Goal: Task Accomplishment & Management: Manage account settings

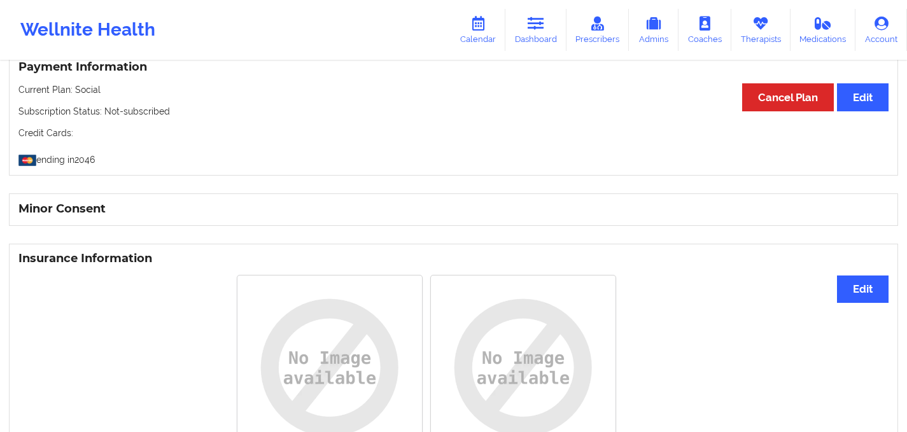
scroll to position [645, 0]
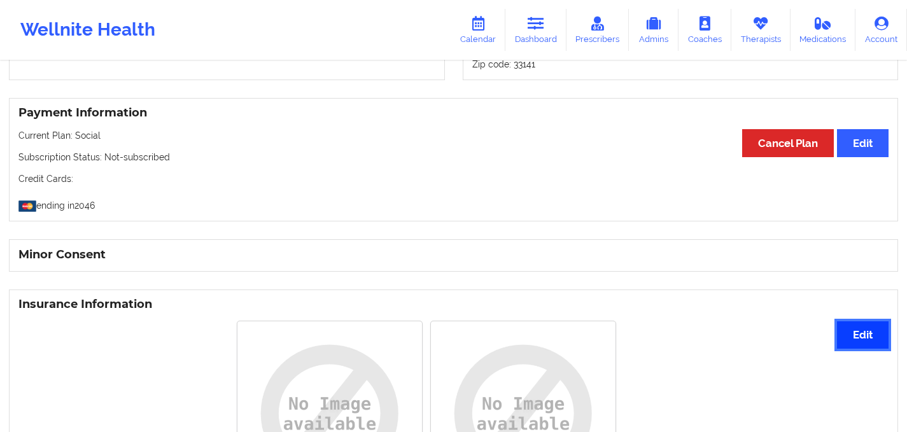
click at [855, 344] on button "Edit" at bounding box center [863, 334] width 52 height 27
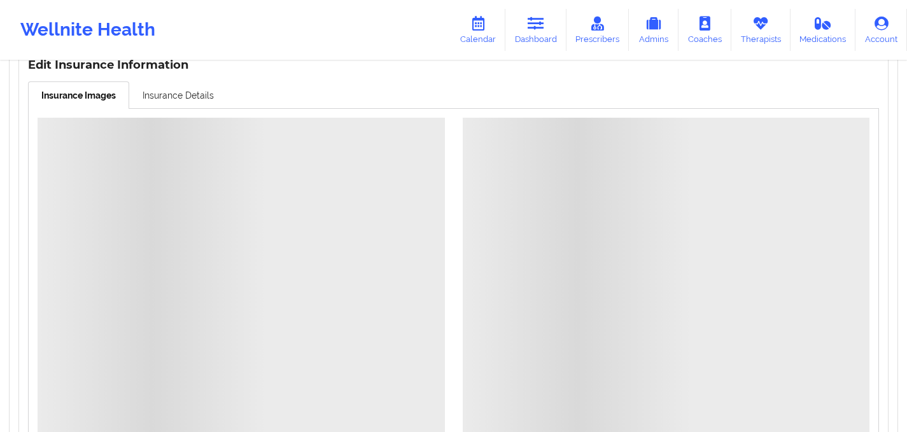
scroll to position [926, 0]
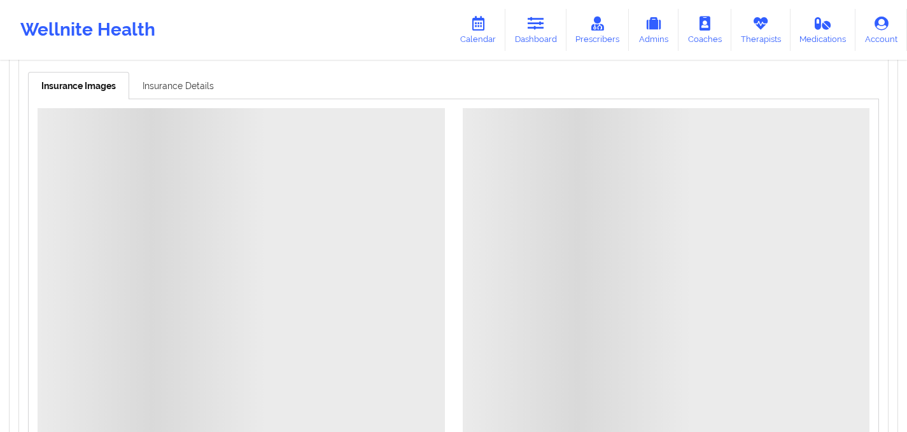
click at [170, 86] on link "Insurance Details" at bounding box center [178, 85] width 98 height 27
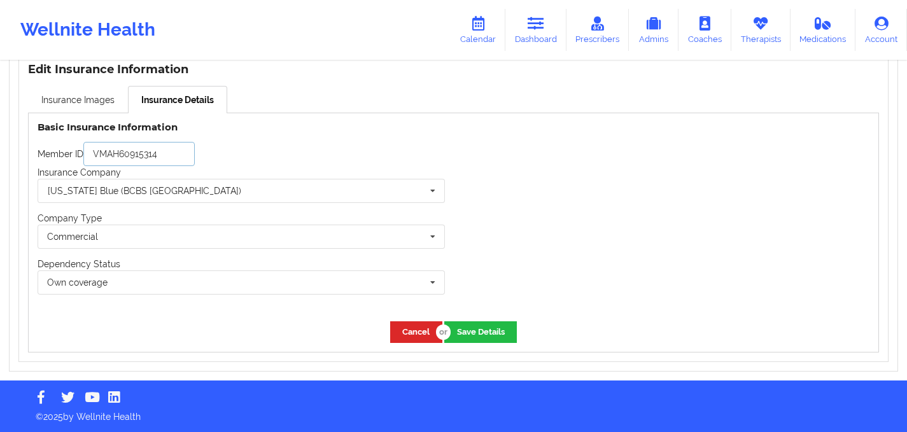
drag, startPoint x: 164, startPoint y: 153, endPoint x: 57, endPoint y: 145, distance: 107.2
click at [57, 145] on div "Member ID VMAH60915314" at bounding box center [241, 154] width 407 height 24
paste input "K6097714801"
type input "K6097714801"
click at [155, 191] on input "text" at bounding box center [242, 190] width 406 height 23
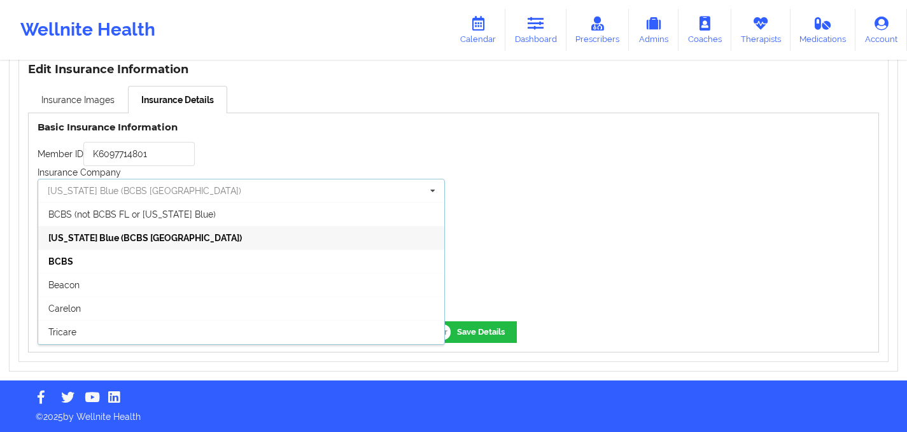
drag, startPoint x: 155, startPoint y: 191, endPoint x: 54, endPoint y: 186, distance: 100.7
click at [54, 186] on input "text" at bounding box center [242, 190] width 406 height 23
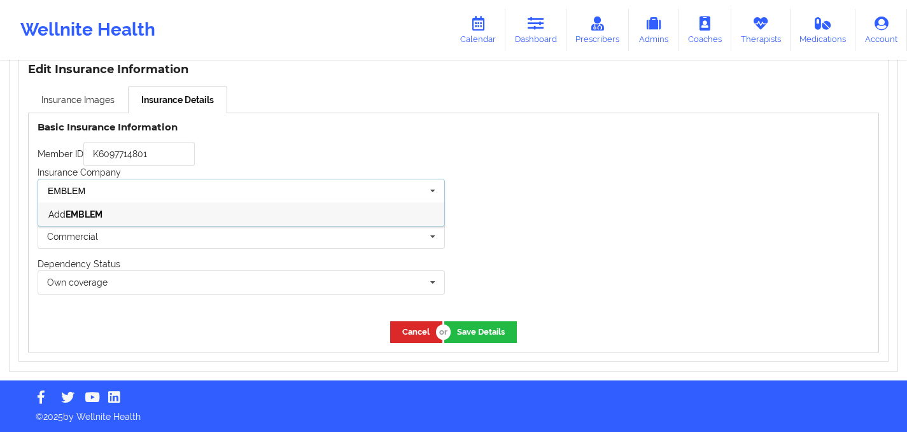
type input "EMBLEM"
click at [137, 214] on div "Add EMBLEM" at bounding box center [241, 214] width 406 height 24
click at [305, 162] on div "Member ID K6097714801" at bounding box center [241, 154] width 407 height 24
click at [473, 22] on icon at bounding box center [478, 24] width 17 height 14
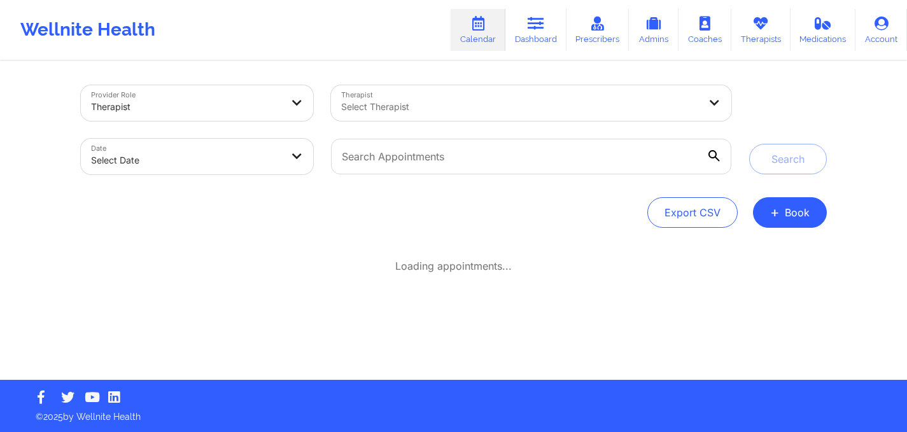
click at [365, 61] on div "Provider Role Therapist Therapist Select Therapist Date Select Date Search Expo…" at bounding box center [453, 190] width 907 height 380
click at [525, 41] on link "Dashboard" at bounding box center [535, 30] width 61 height 42
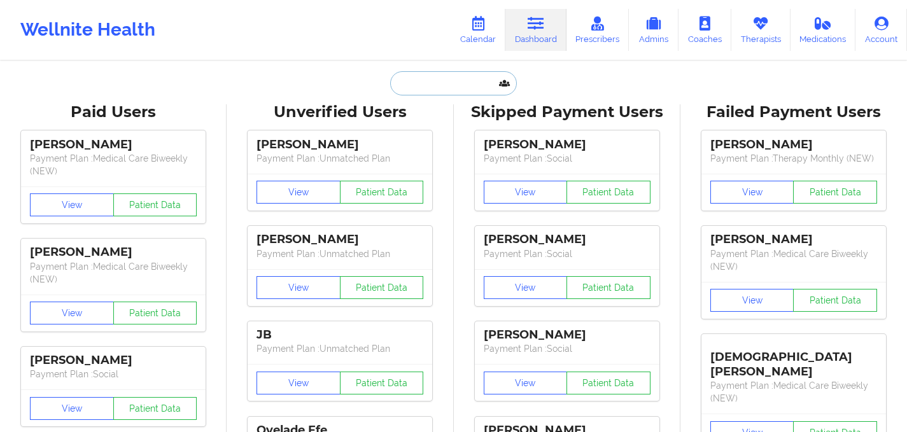
click at [439, 82] on input "text" at bounding box center [453, 83] width 126 height 24
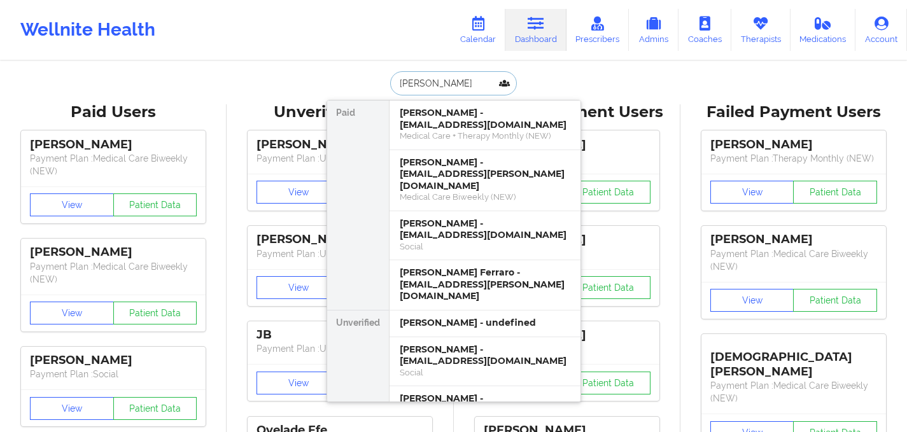
type input "[PERSON_NAME]"
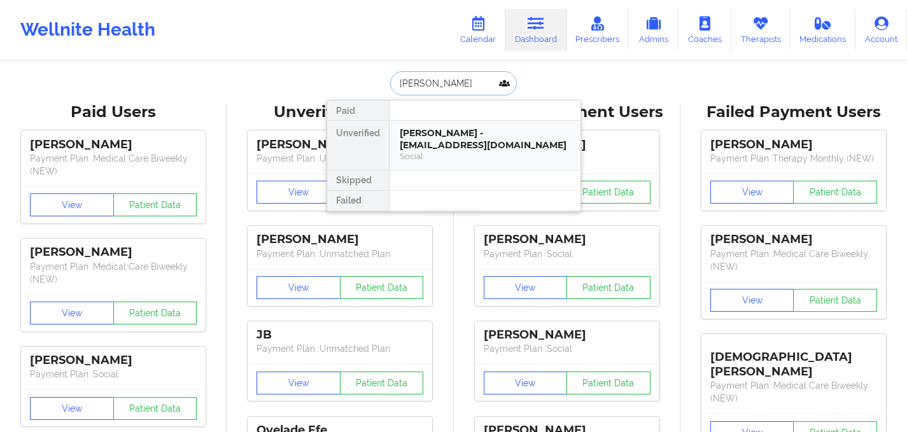
click at [460, 155] on div "Social" at bounding box center [485, 156] width 171 height 11
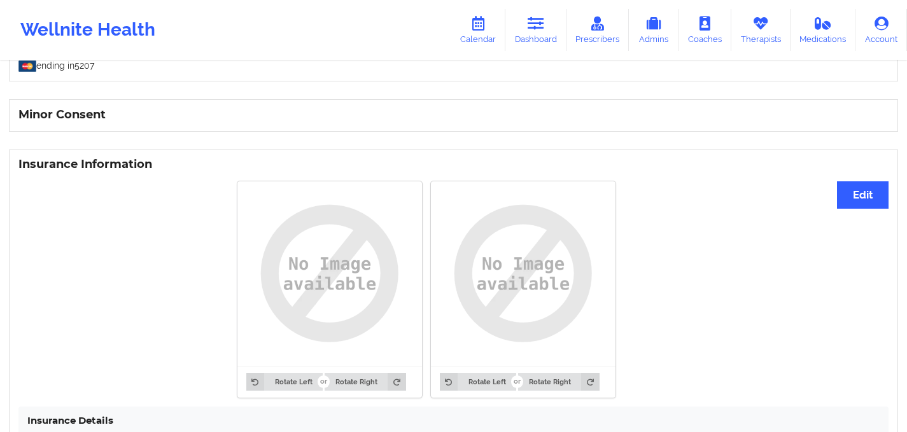
scroll to position [685, 0]
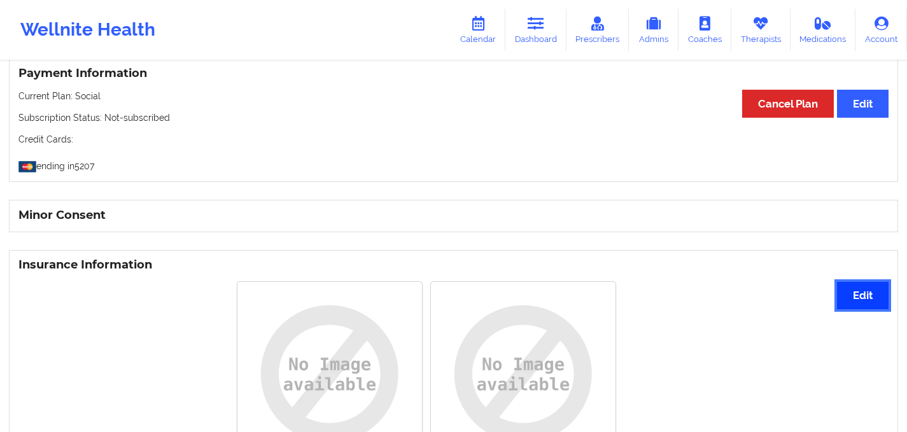
click at [878, 293] on button "Edit" at bounding box center [863, 295] width 52 height 27
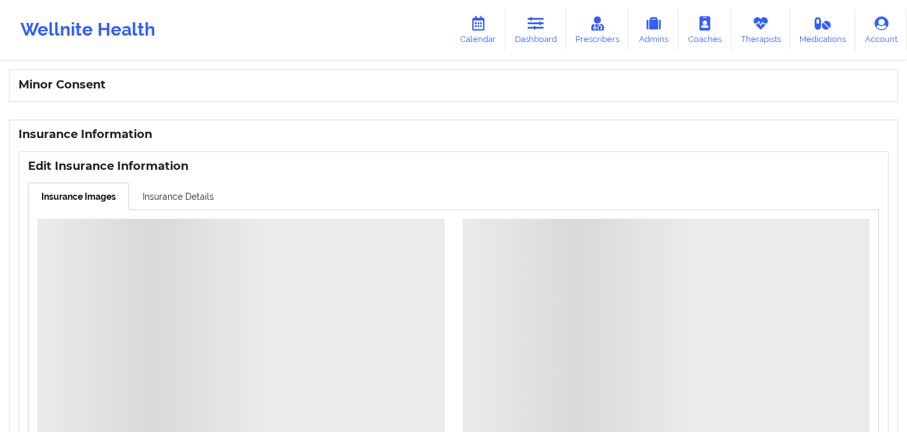
scroll to position [831, 0]
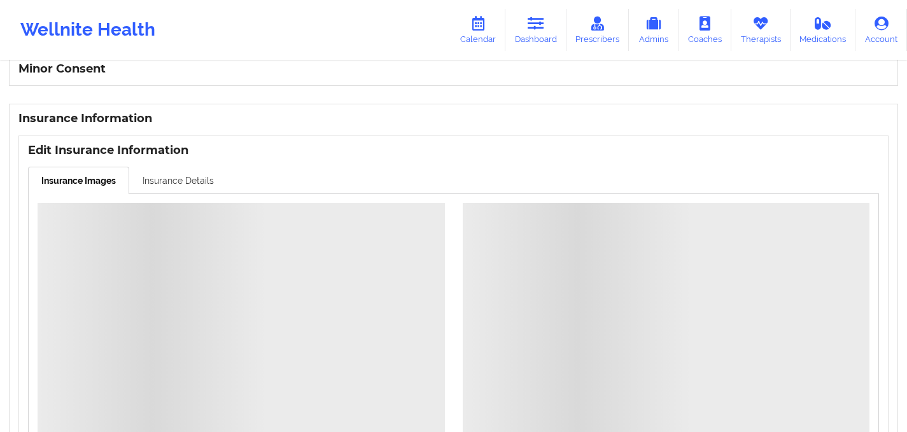
click at [178, 183] on link "Insurance Details" at bounding box center [178, 180] width 98 height 27
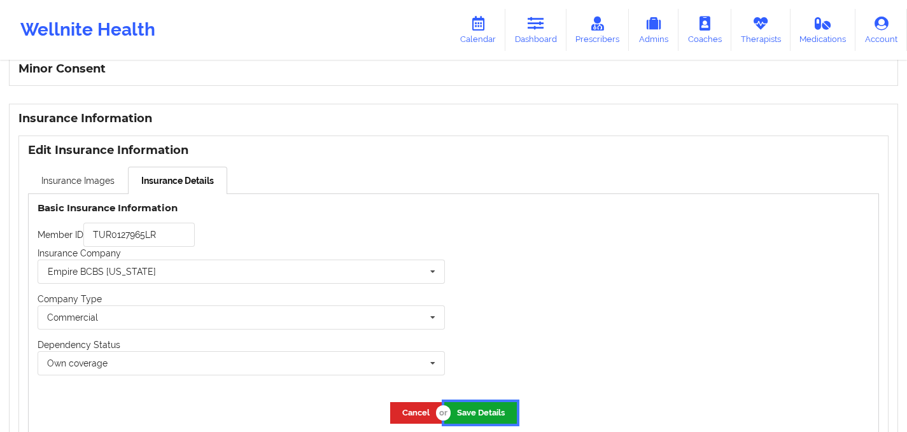
click at [500, 418] on button "Save Details" at bounding box center [480, 412] width 73 height 21
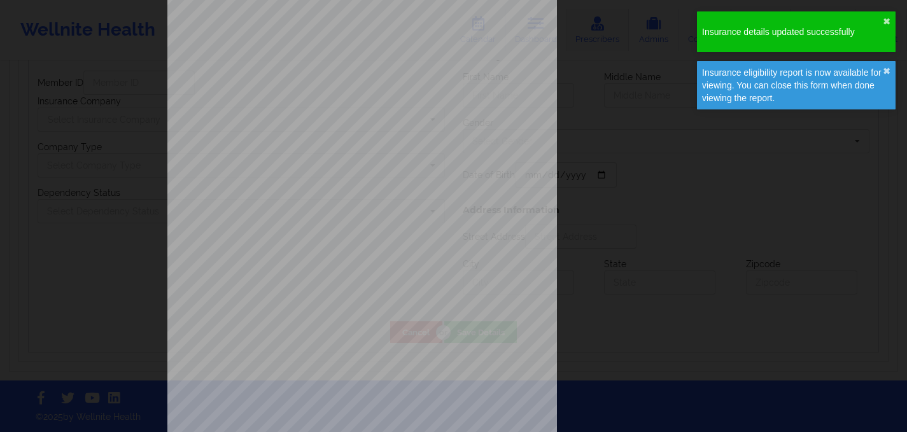
type input "TUR0127965LR"
